Goal: Task Accomplishment & Management: Manage account settings

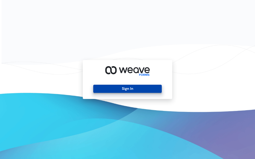
click at [123, 88] on button "Sign In" at bounding box center [127, 89] width 68 height 8
